Goal: Task Accomplishment & Management: Use online tool/utility

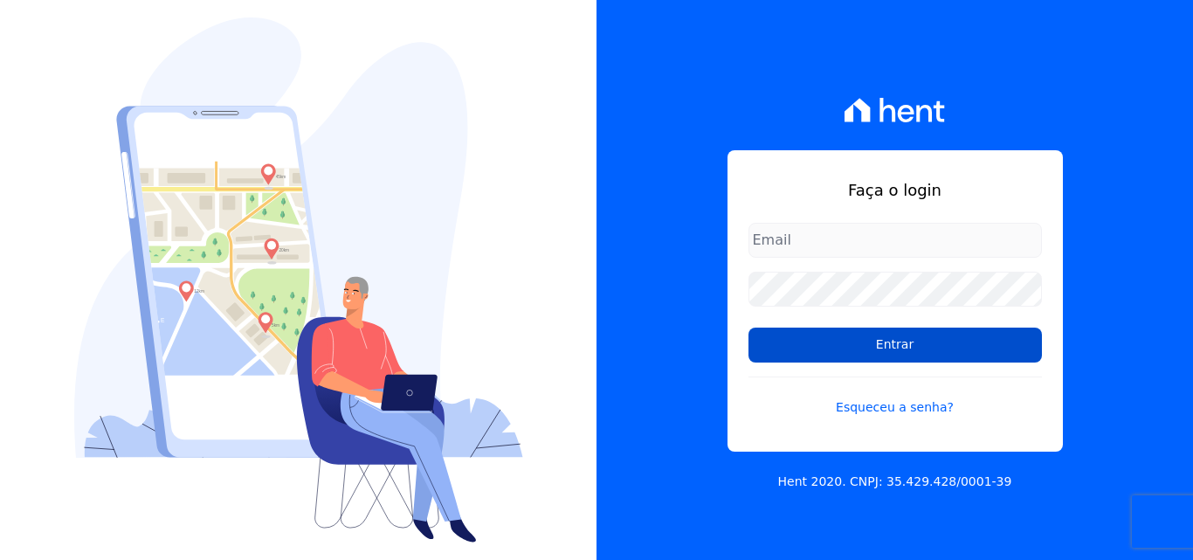
type input "[EMAIL_ADDRESS][DOMAIN_NAME]"
click at [907, 349] on input "Entrar" at bounding box center [894, 344] width 293 height 35
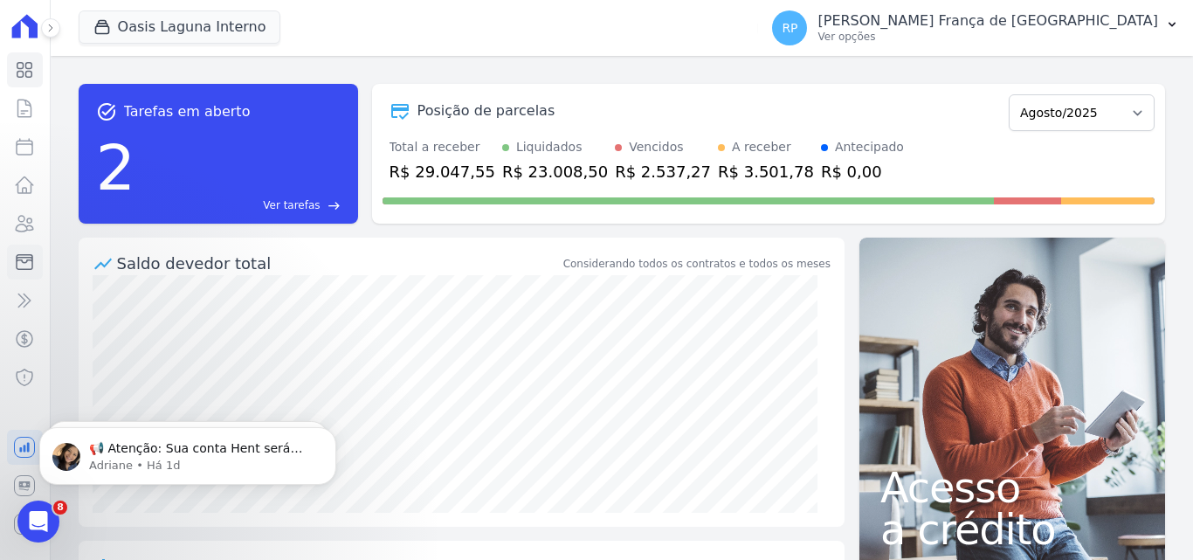
click at [28, 266] on icon at bounding box center [24, 262] width 21 height 21
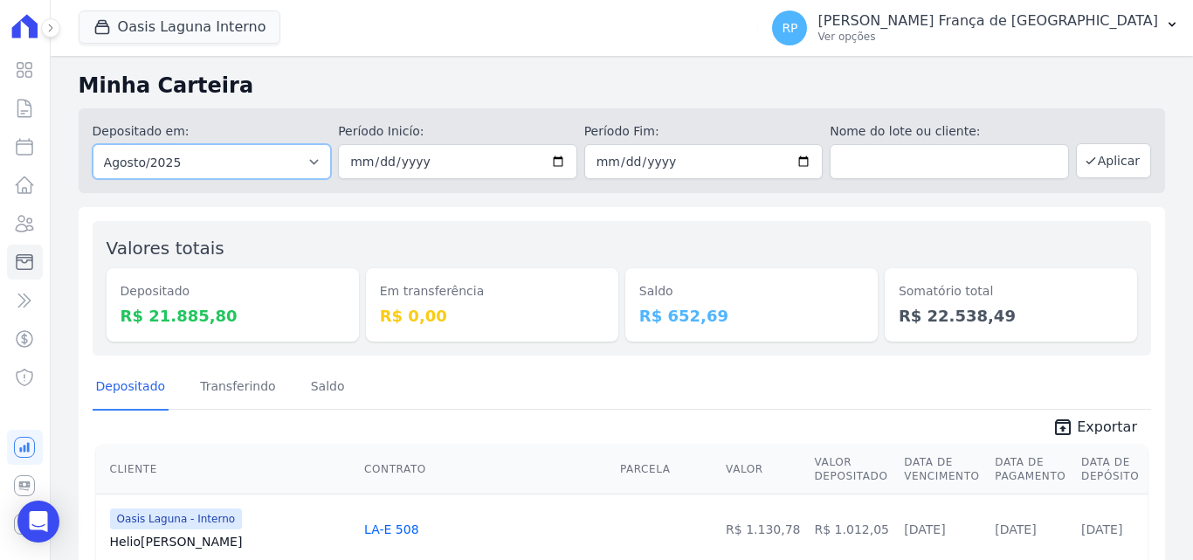
click at [167, 156] on select "Todos os meses Janeiro/2020 Fevereiro/2020 Março/2020 Abril/2020 Maio/2020 Junh…" at bounding box center [212, 161] width 239 height 35
select select "all"
click at [93, 144] on select "Todos os meses Janeiro/2020 Fevereiro/2020 Março/2020 Abril/2020 Maio/2020 Junh…" at bounding box center [212, 161] width 239 height 35
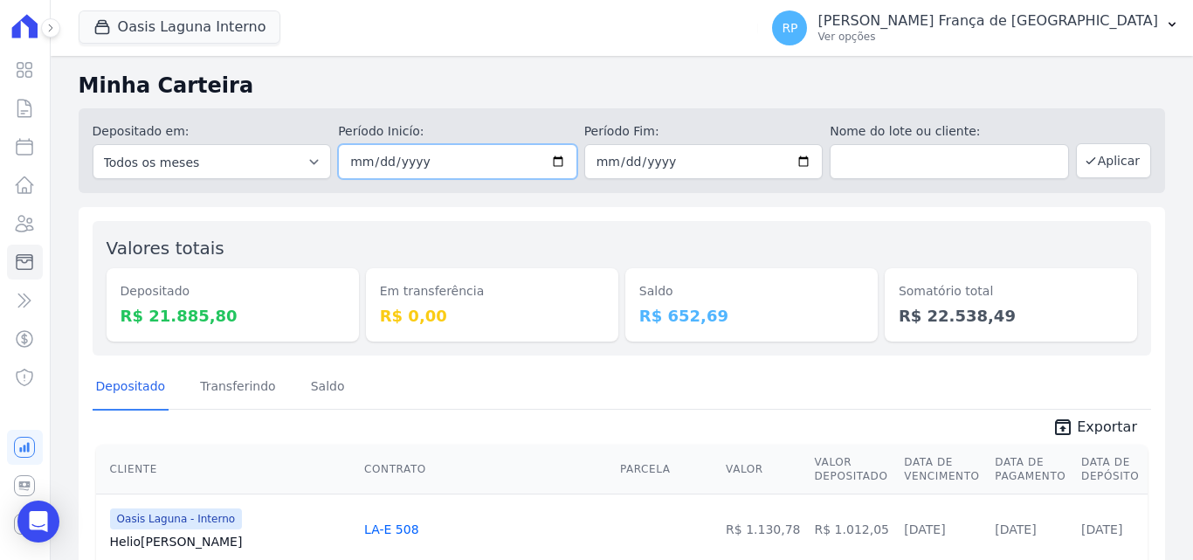
click at [555, 159] on input "date" at bounding box center [457, 161] width 239 height 35
type input "2025-08-21"
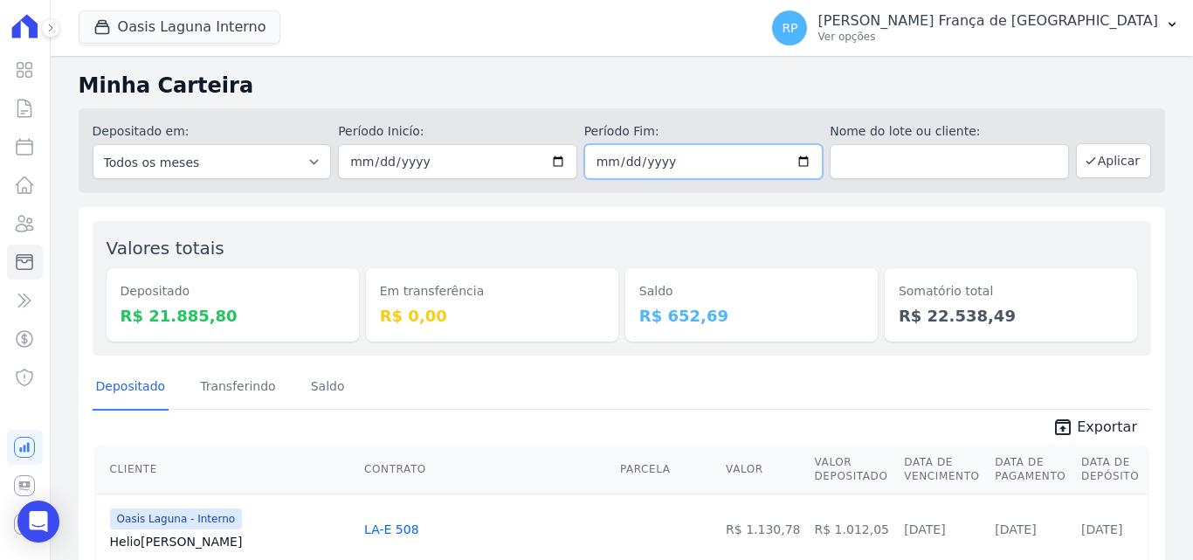
click at [796, 165] on input "date" at bounding box center [703, 161] width 239 height 35
type input "2025-08-21"
click at [1106, 156] on button "Aplicar" at bounding box center [1113, 160] width 75 height 35
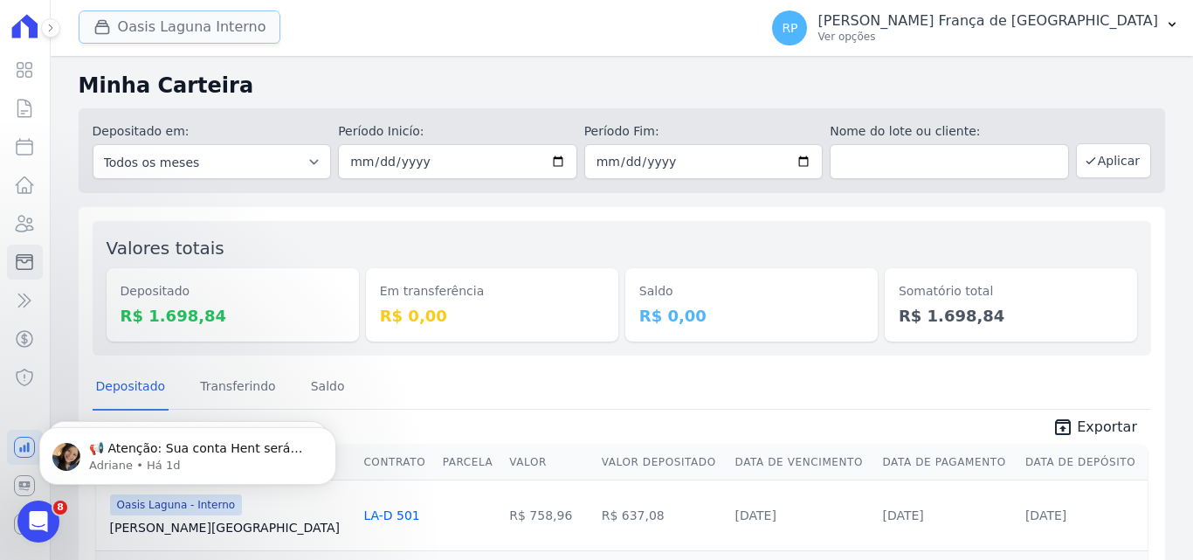
click at [183, 19] on button "Oasis Laguna Interno" at bounding box center [180, 26] width 203 height 33
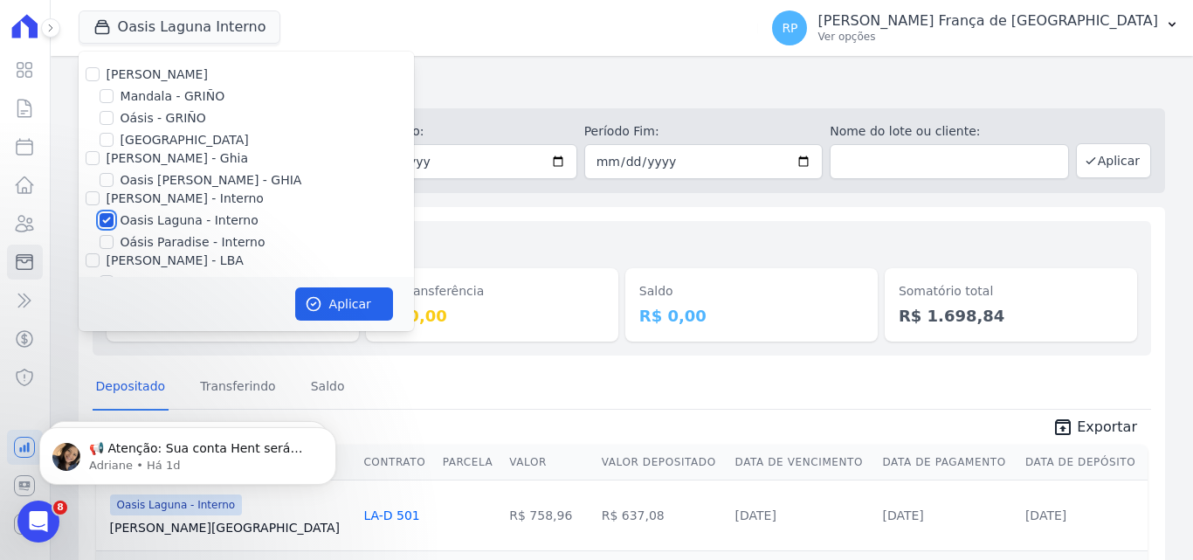
click at [107, 216] on input "Oasis Laguna - Interno" at bounding box center [107, 220] width 14 height 14
checkbox input "false"
click at [108, 120] on input "Oásis - GRIÑO" at bounding box center [107, 118] width 14 height 14
checkbox input "true"
click at [352, 294] on button "Aplicar" at bounding box center [344, 303] width 98 height 33
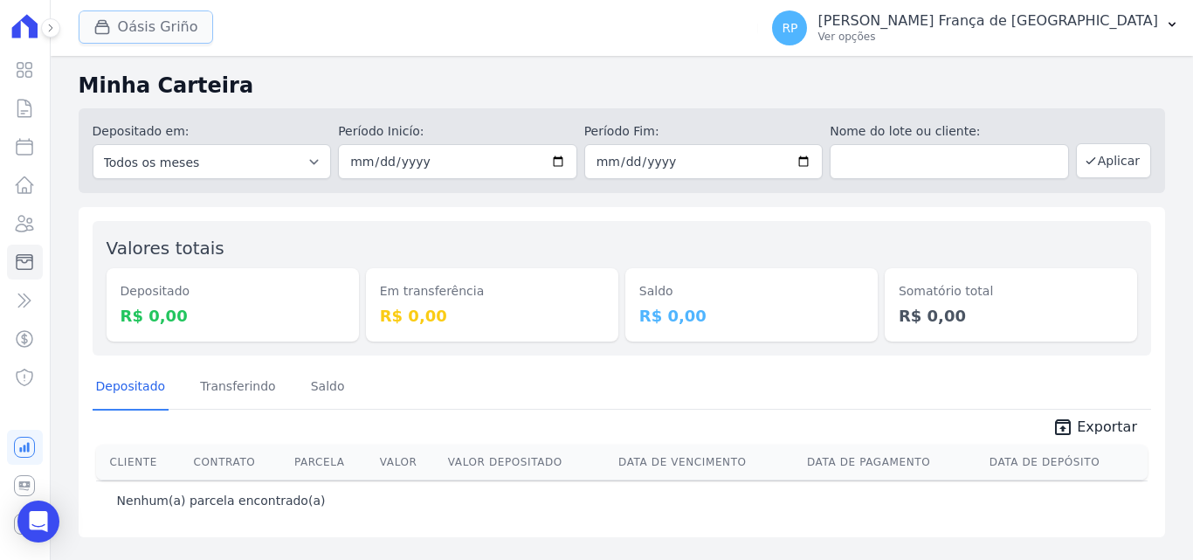
click at [150, 29] on button "Oásis Griño" at bounding box center [146, 26] width 134 height 33
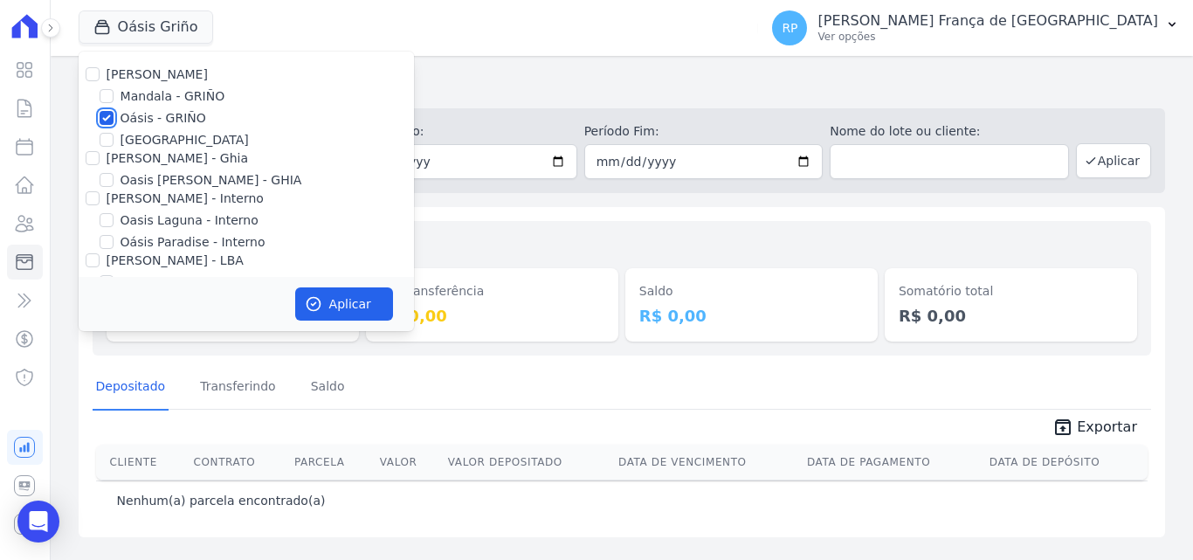
click at [107, 121] on input "Oásis - GRIÑO" at bounding box center [107, 118] width 14 height 14
checkbox input "false"
click at [100, 159] on div "[PERSON_NAME] - Ghia" at bounding box center [246, 158] width 335 height 18
click at [93, 159] on input "[PERSON_NAME] - Ghia" at bounding box center [93, 158] width 14 height 14
checkbox input "true"
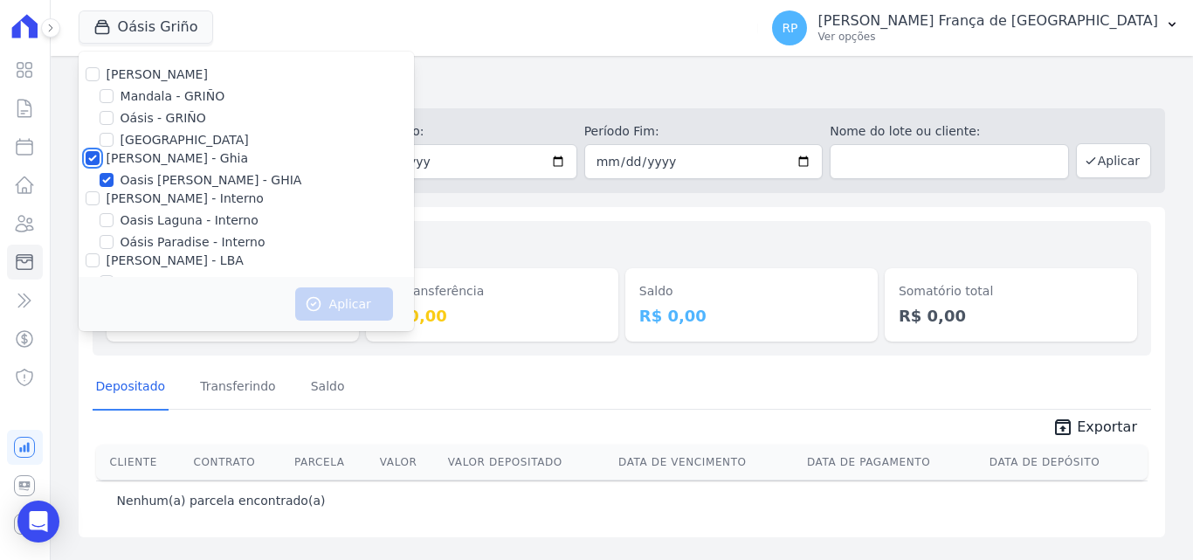
checkbox input "true"
click at [349, 313] on button "Aplicar" at bounding box center [344, 303] width 98 height 33
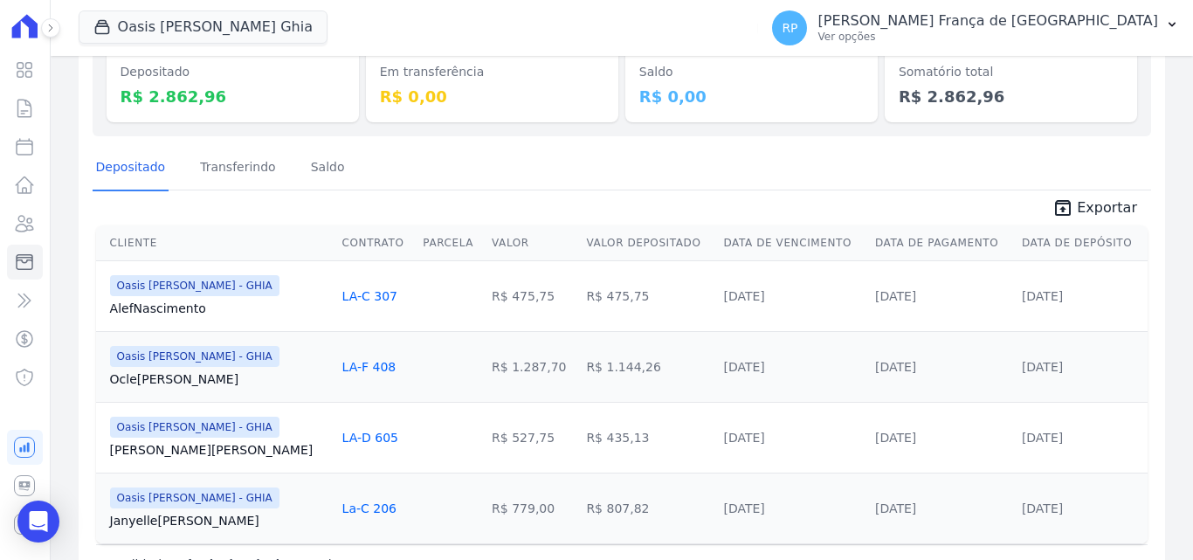
scroll to position [262, 0]
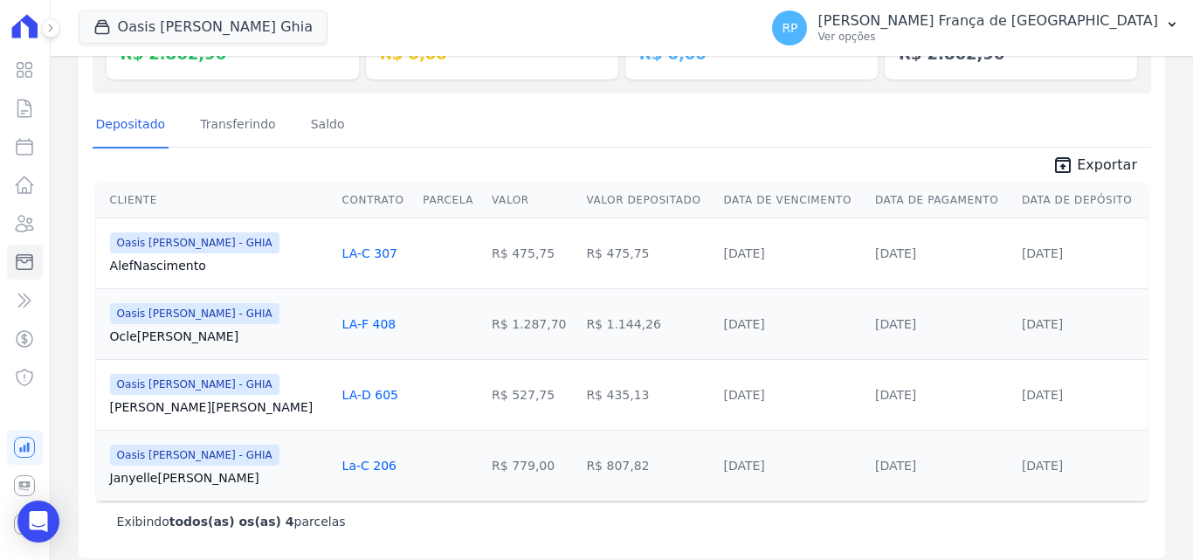
click at [1025, 196] on th "Data de Depósito" at bounding box center [1081, 201] width 133 height 36
click at [1085, 169] on span "Exportar" at bounding box center [1107, 165] width 60 height 21
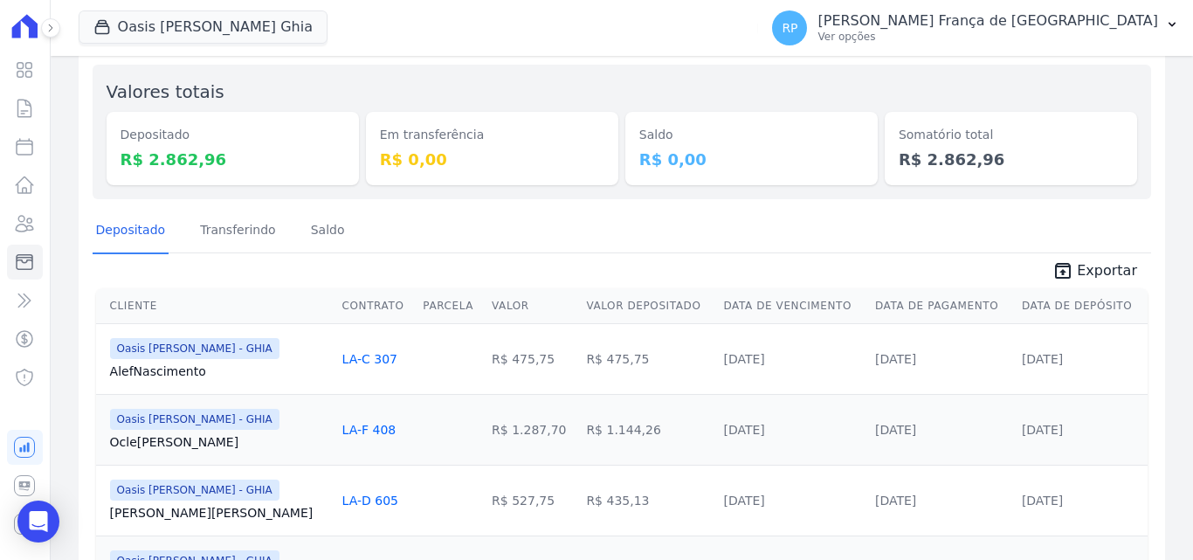
scroll to position [87, 0]
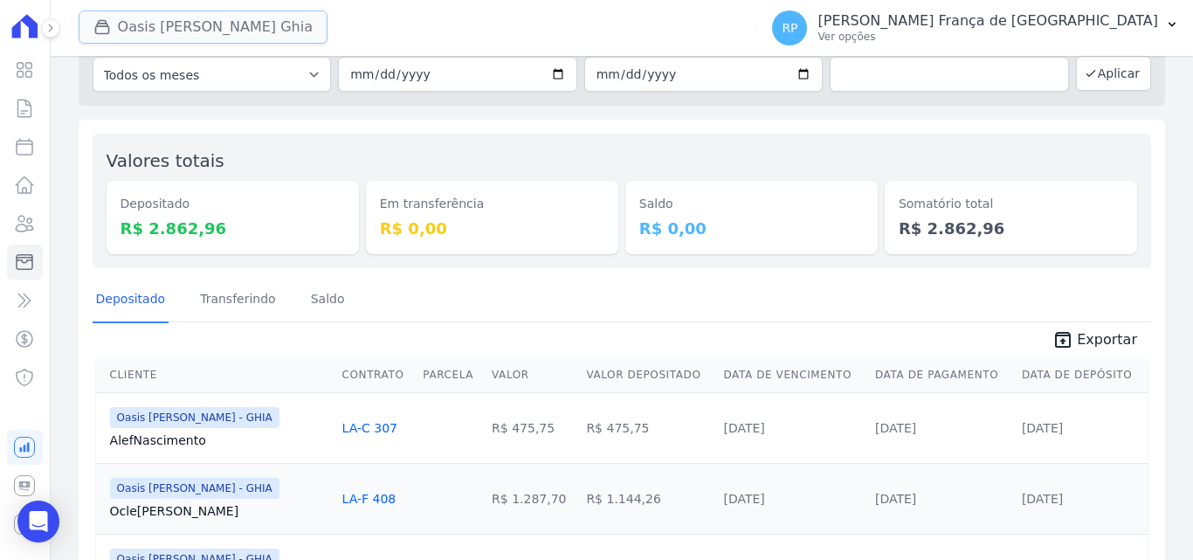
click at [174, 32] on button "Oasis [PERSON_NAME] Ghia" at bounding box center [203, 26] width 249 height 33
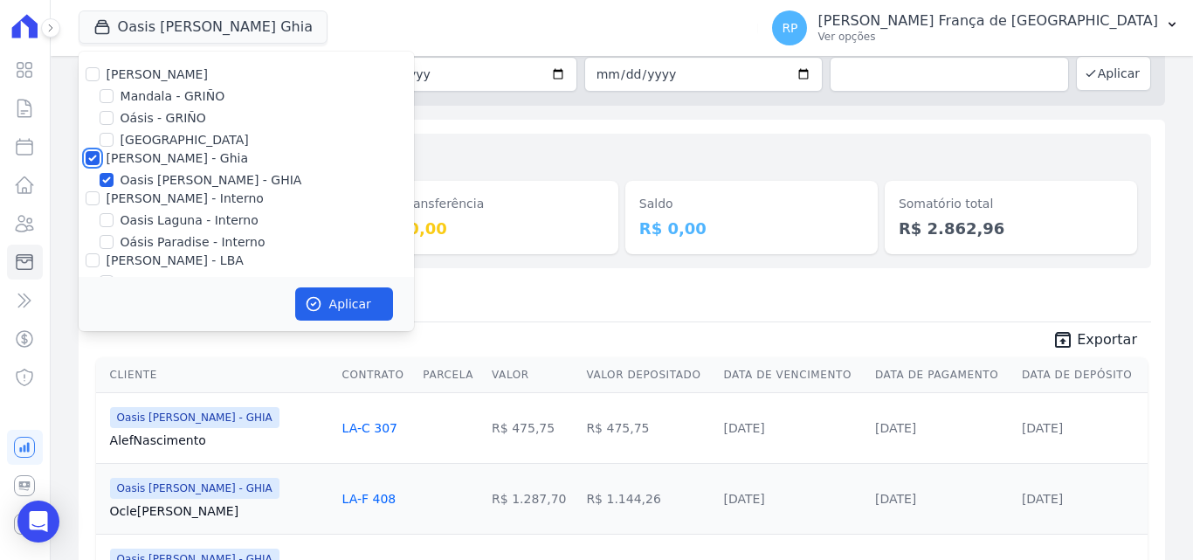
click at [93, 152] on input "[PERSON_NAME] - Ghia" at bounding box center [93, 158] width 14 height 14
checkbox input "false"
click at [96, 200] on input "[PERSON_NAME] - Interno" at bounding box center [93, 198] width 14 height 14
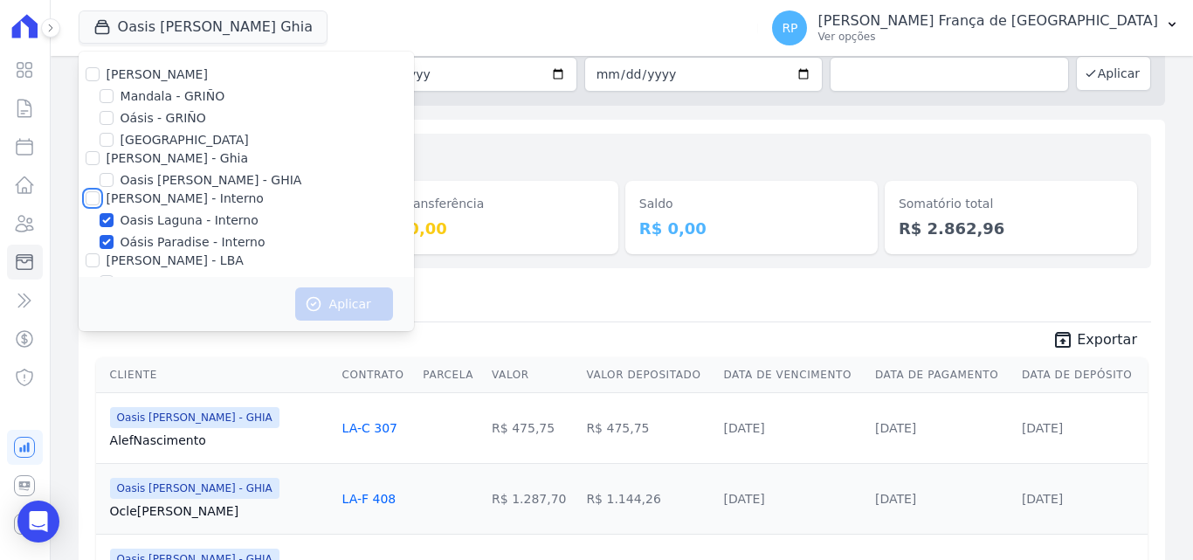
checkbox input "true"
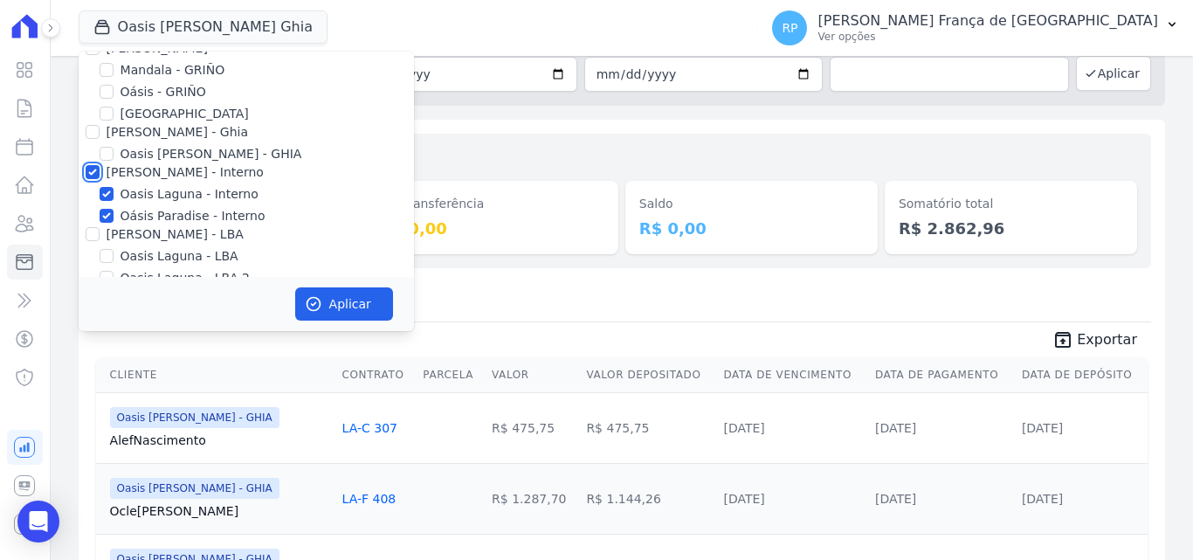
scroll to position [51, 0]
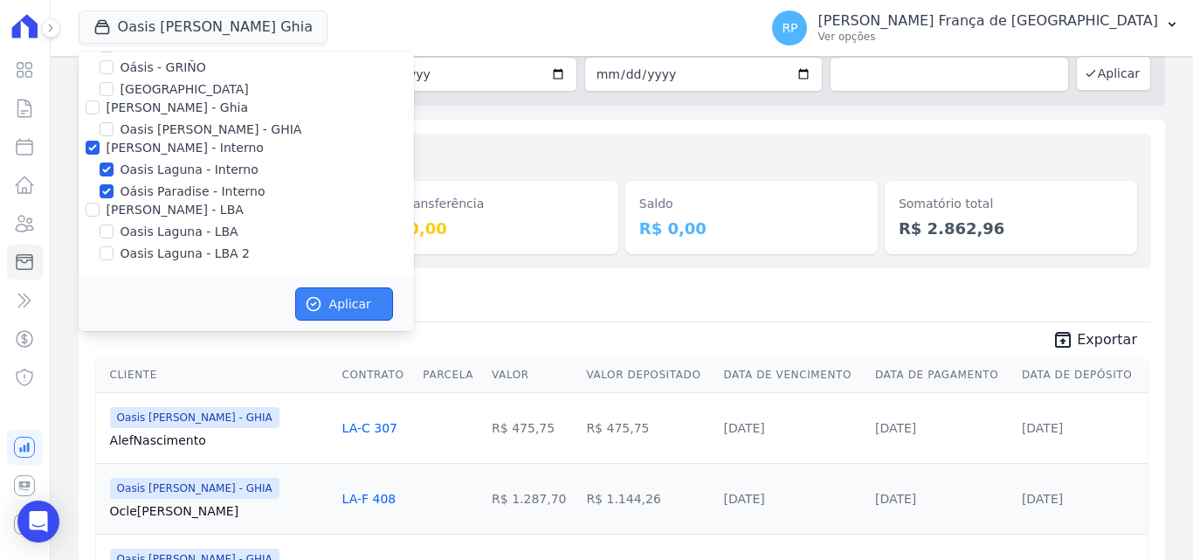
click at [354, 299] on button "Aplicar" at bounding box center [344, 303] width 98 height 33
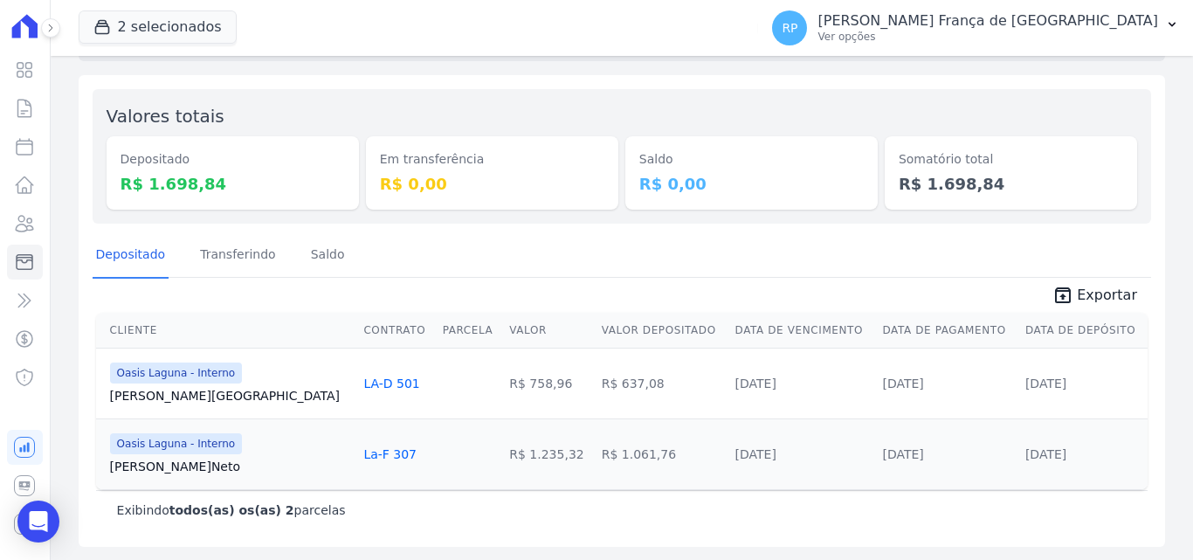
scroll to position [133, 0]
click at [1086, 298] on span "Exportar" at bounding box center [1107, 294] width 60 height 21
click at [157, 27] on button "2 selecionados" at bounding box center [158, 26] width 158 height 33
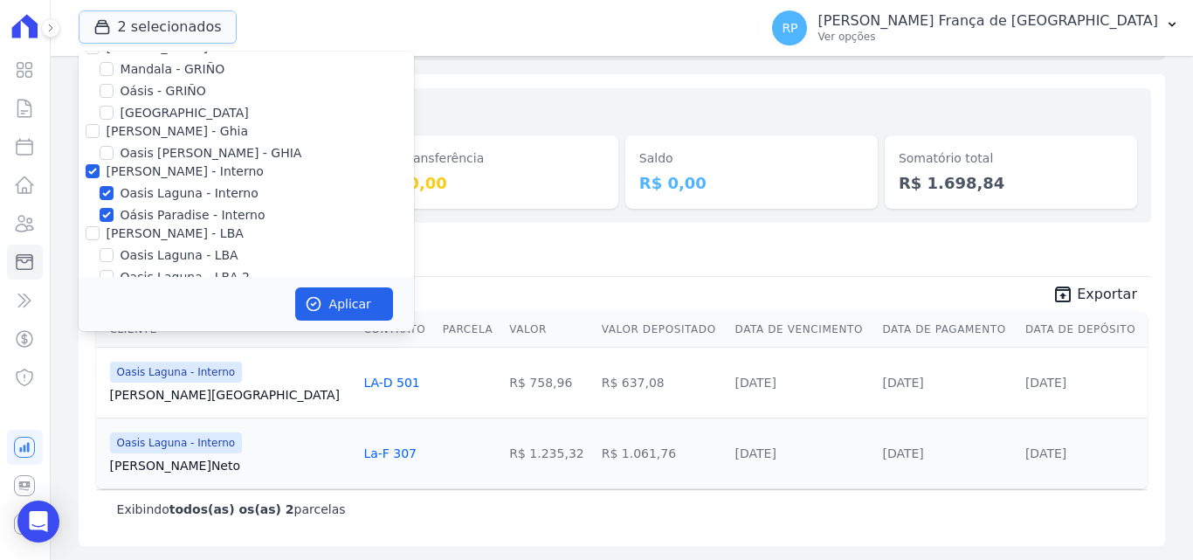
scroll to position [51, 0]
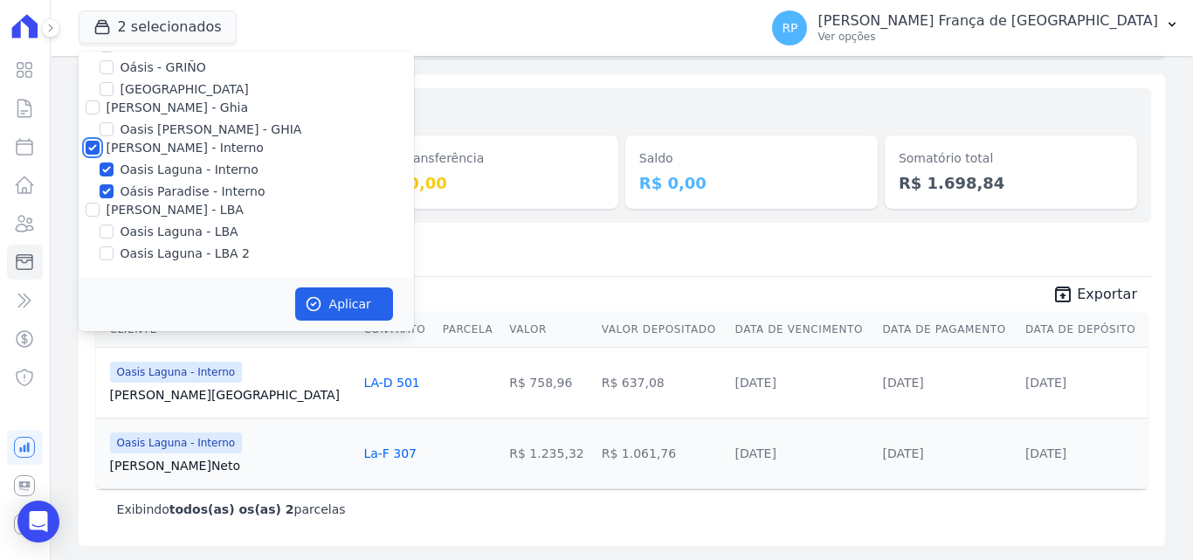
click at [95, 146] on input "[PERSON_NAME] - Interno" at bounding box center [93, 148] width 14 height 14
checkbox input "false"
click at [93, 207] on input "[PERSON_NAME] - LBA" at bounding box center [93, 210] width 14 height 14
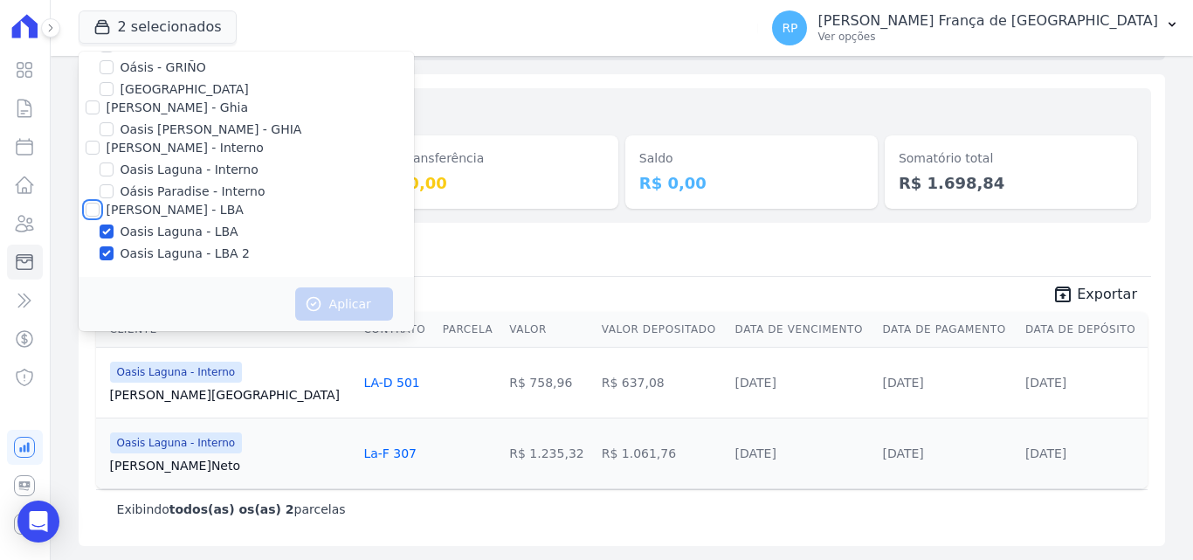
checkbox input "true"
click at [352, 295] on button "Aplicar" at bounding box center [344, 303] width 98 height 33
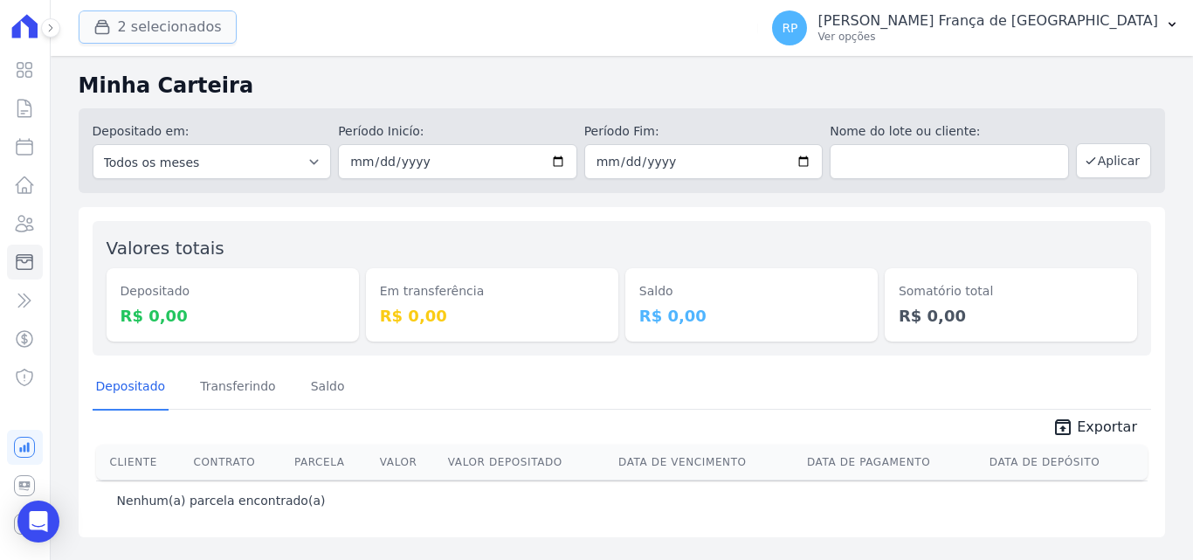
click at [172, 22] on button "2 selecionados" at bounding box center [158, 26] width 158 height 33
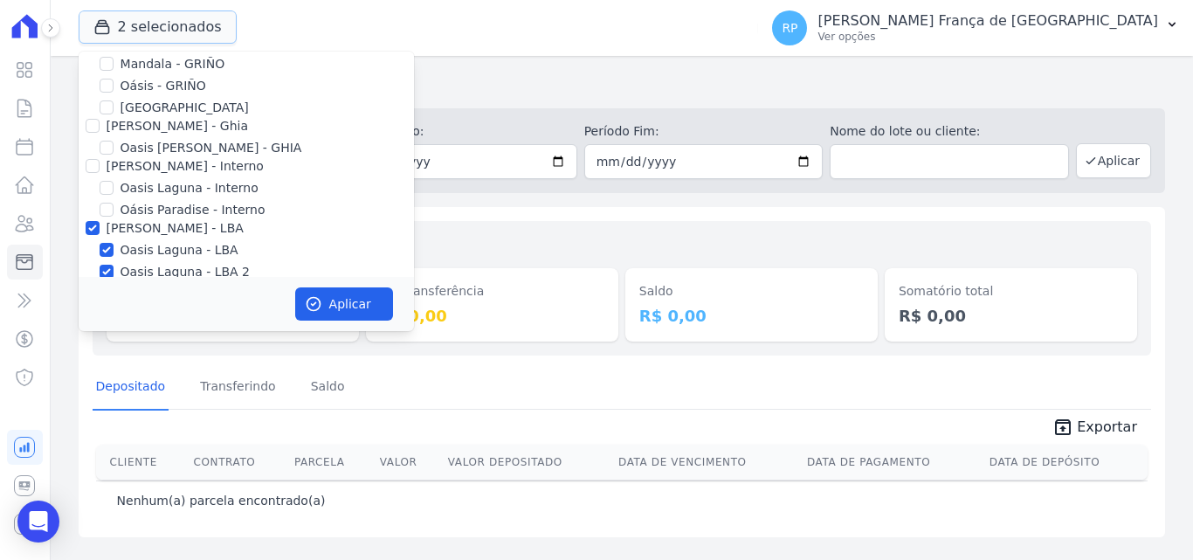
scroll to position [51, 0]
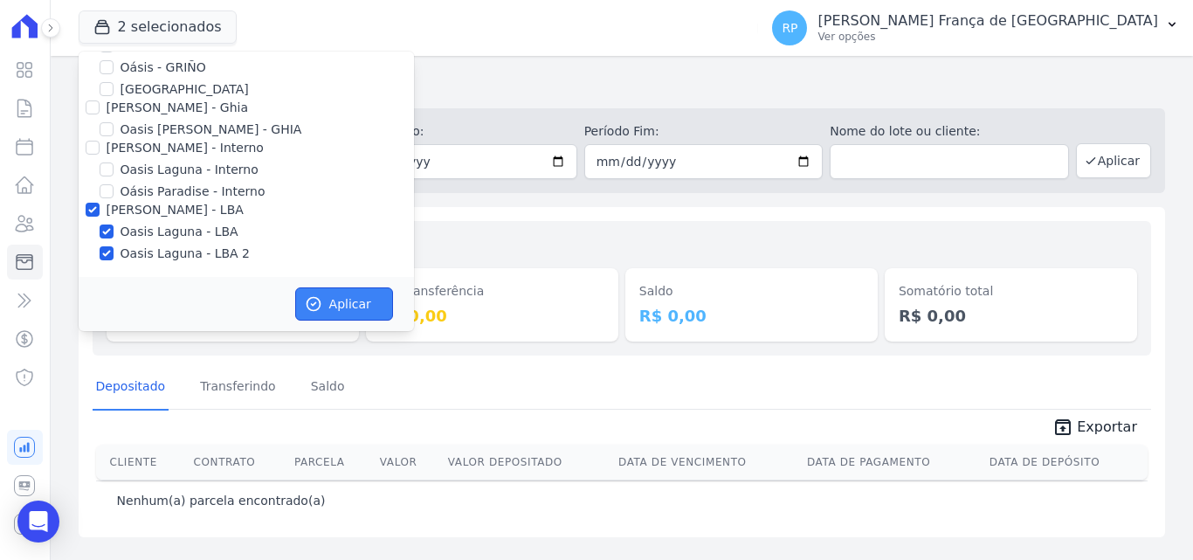
click at [317, 312] on icon "button" at bounding box center [313, 303] width 17 height 17
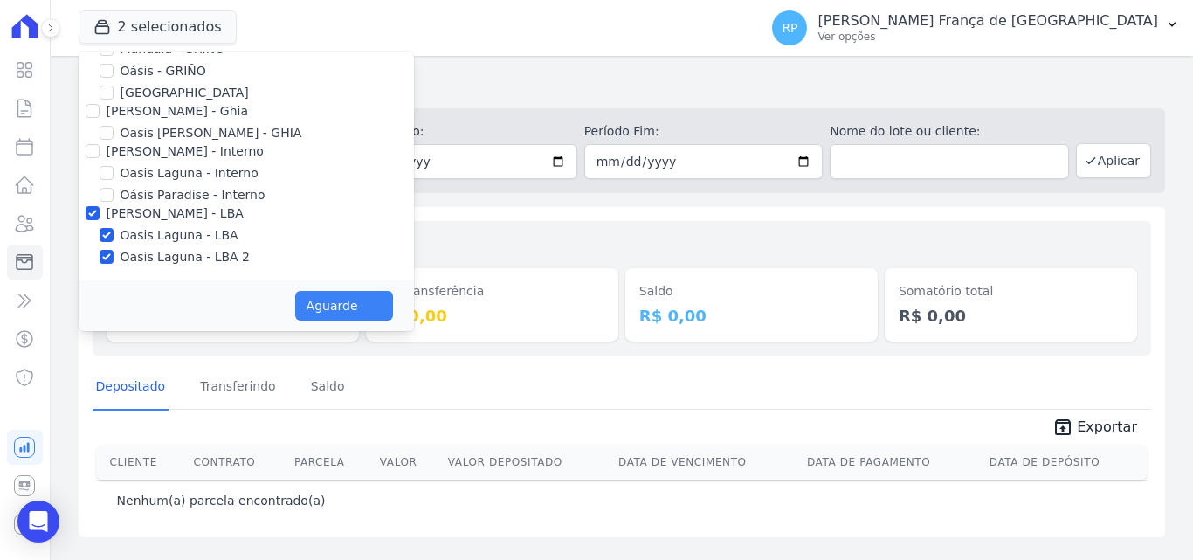
scroll to position [47, 0]
